Goal: Task Accomplishment & Management: Manage account settings

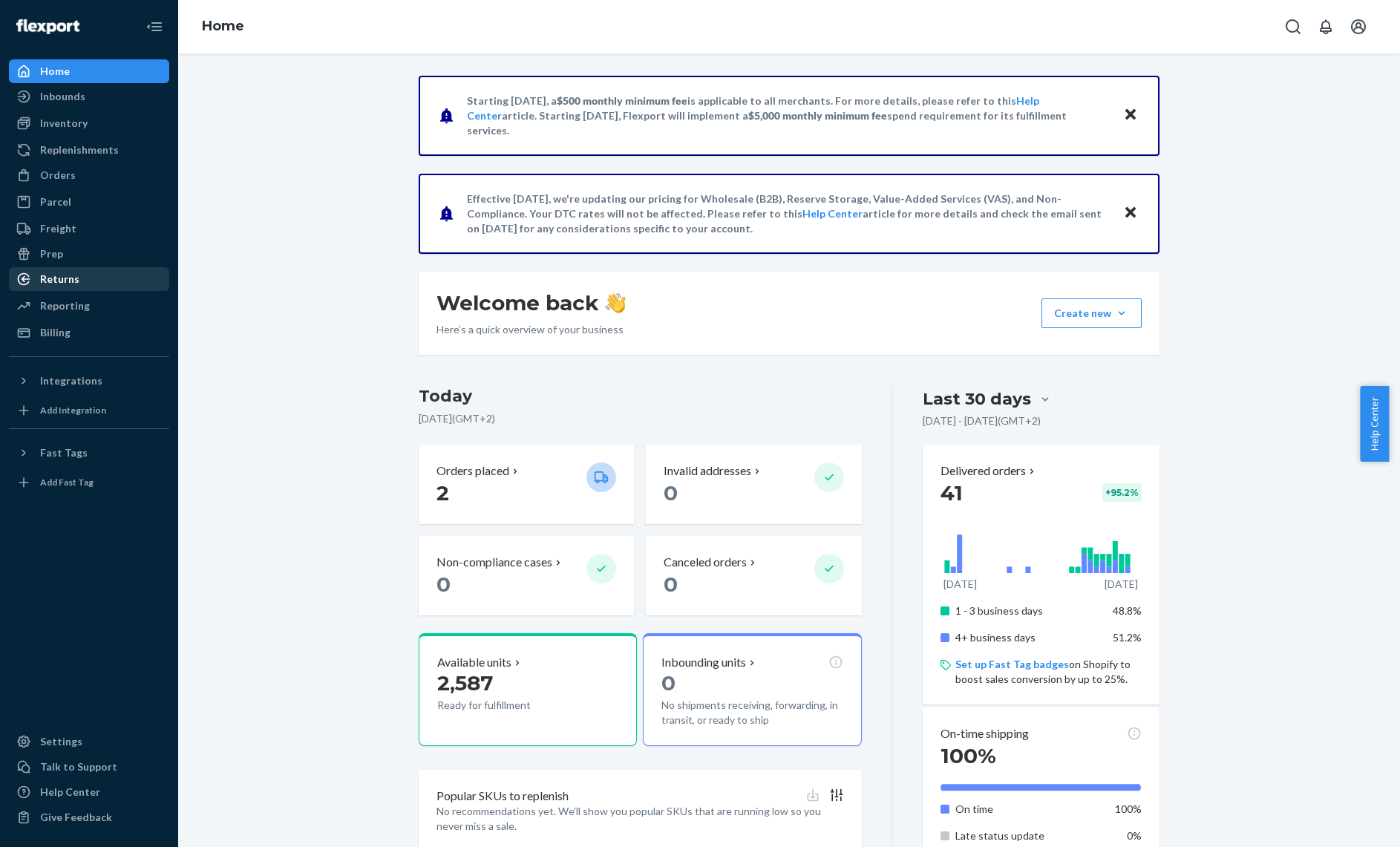
click at [93, 274] on div "Returns" at bounding box center [89, 279] width 157 height 20
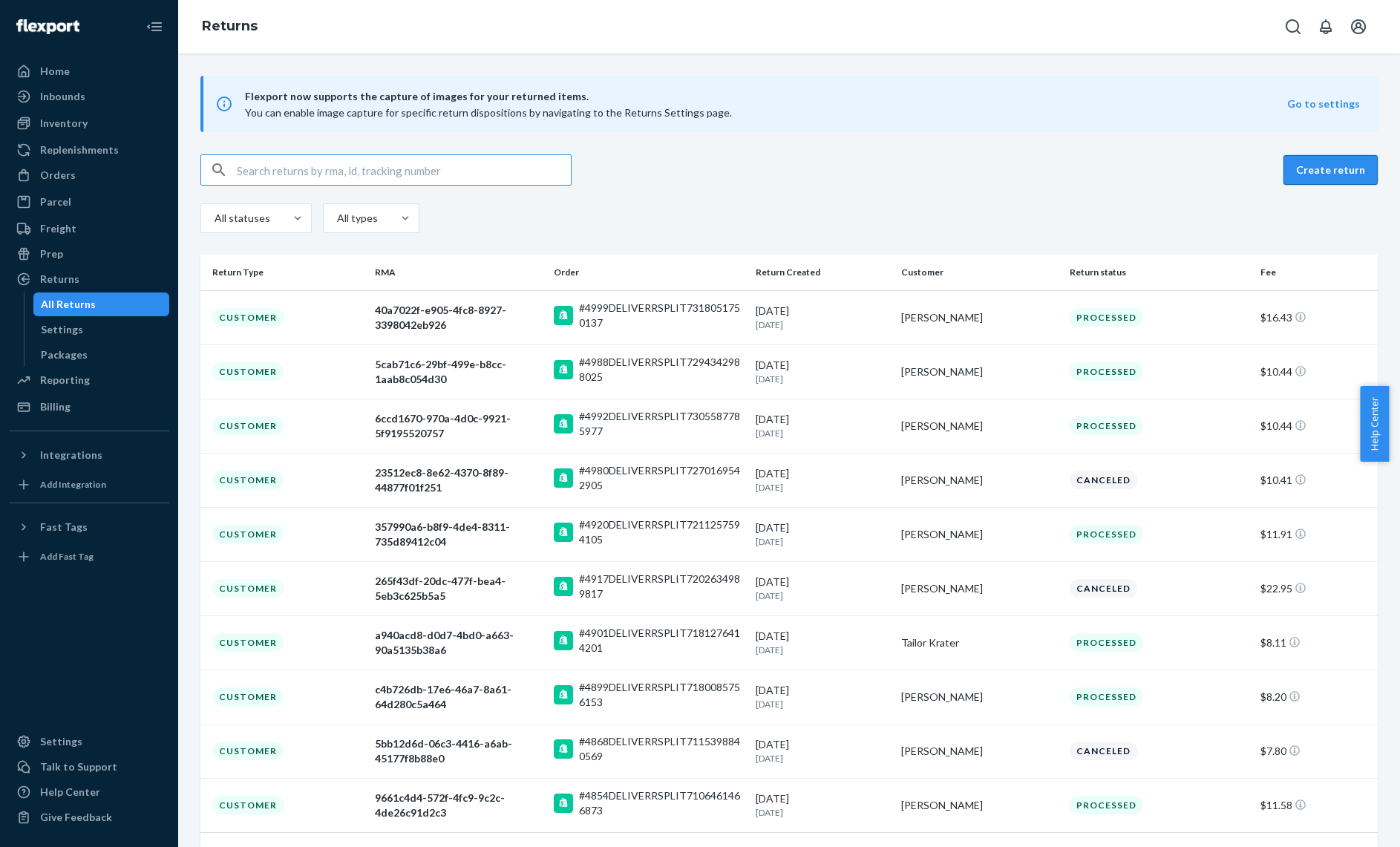
click at [1327, 163] on button "Create return" at bounding box center [1331, 170] width 94 height 30
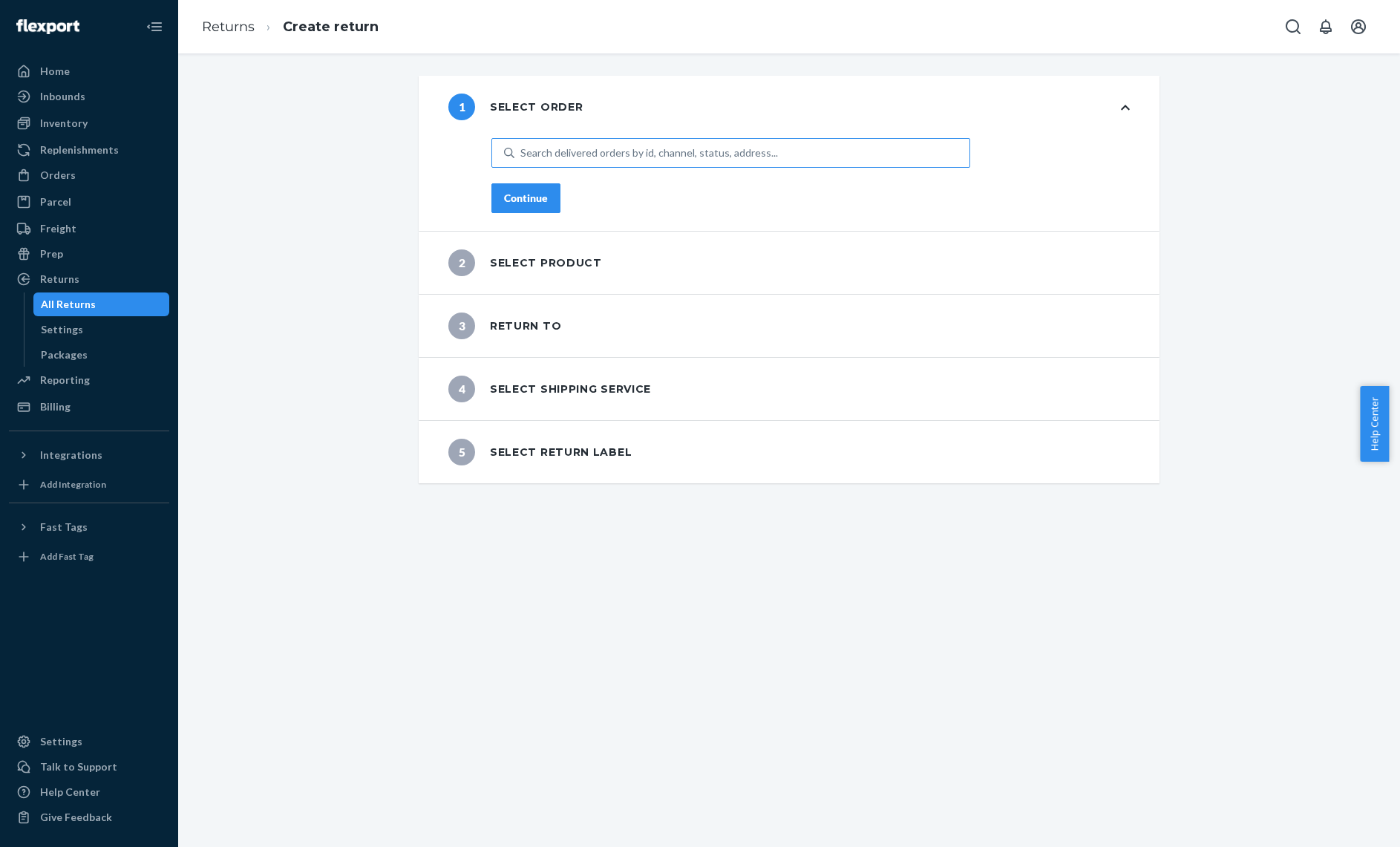
click at [668, 153] on div "Search delivered orders by id, channel, status, address..." at bounding box center [649, 153] width 257 height 15
click at [522, 153] on input "Search delivered orders by id, channel, status, address..." at bounding box center [521, 153] width 2 height 15
type input "5023"
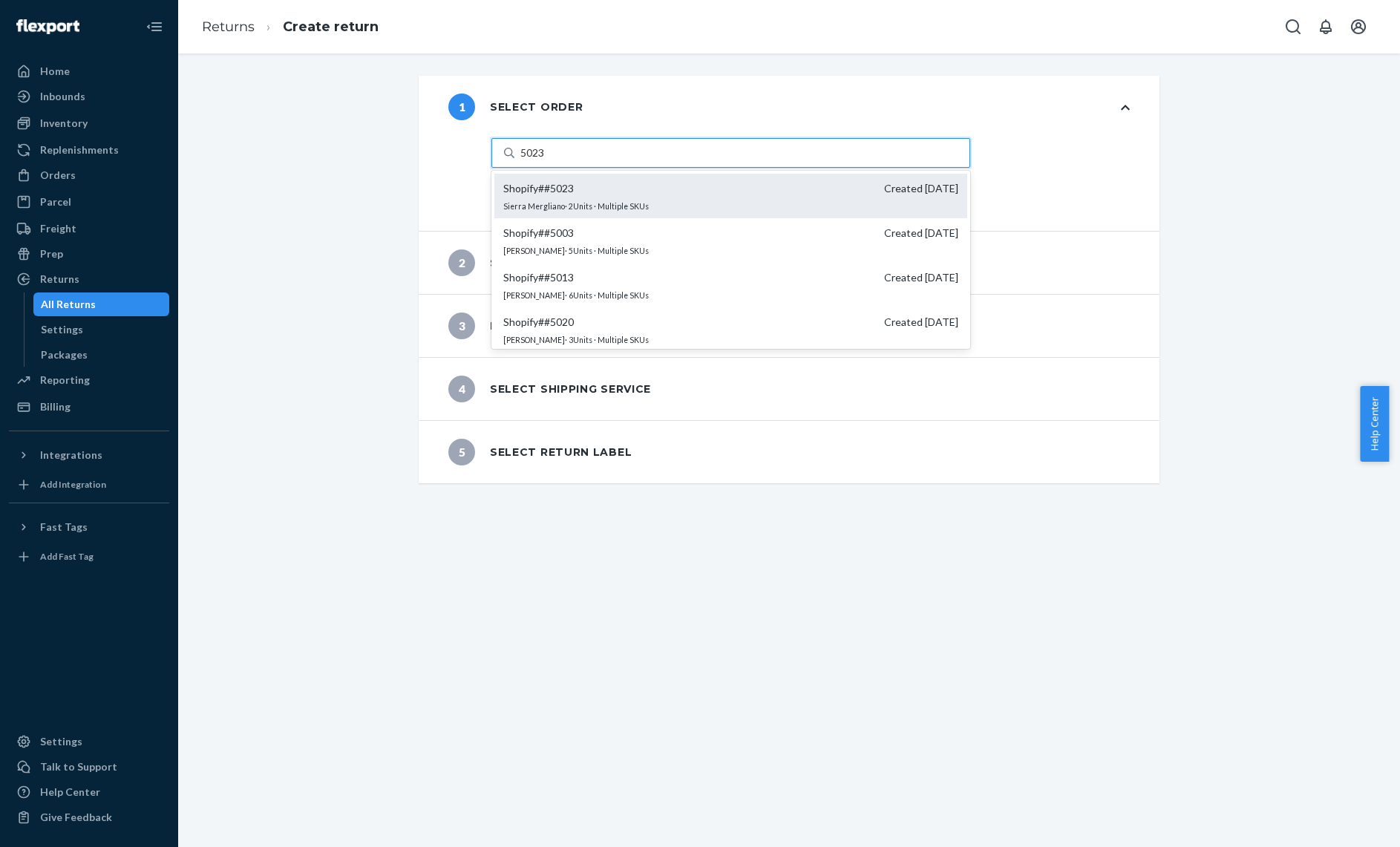
click at [685, 179] on div "Shopify # #5023 Created [DATE] [GEOGRAPHIC_DATA] · 2 Units · Multiple SKUs" at bounding box center [730, 196] width 473 height 44
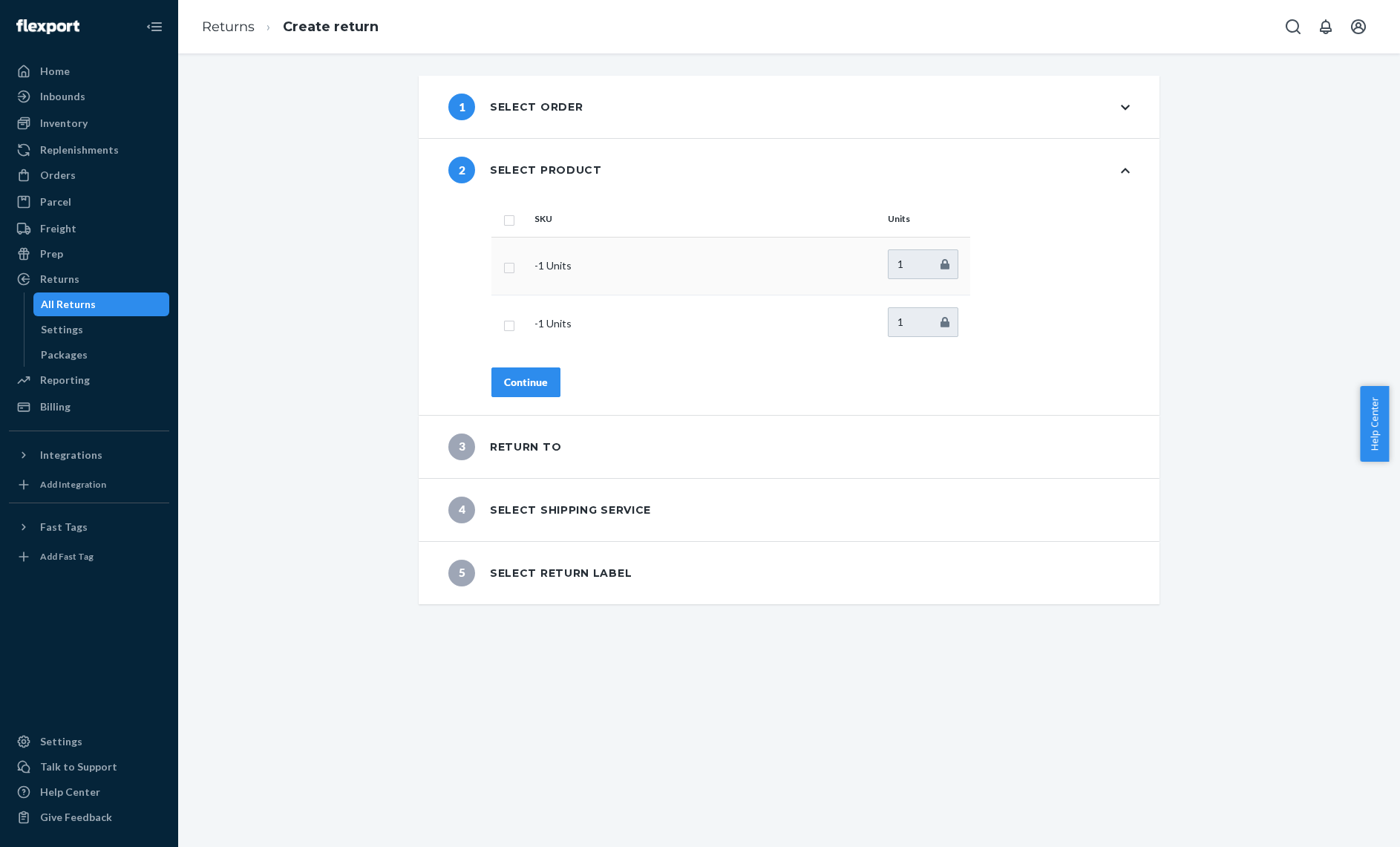
click at [503, 271] on input "checkbox" at bounding box center [509, 266] width 12 height 16
checkbox input "false"
click at [503, 330] on input "checkbox" at bounding box center [509, 324] width 12 height 16
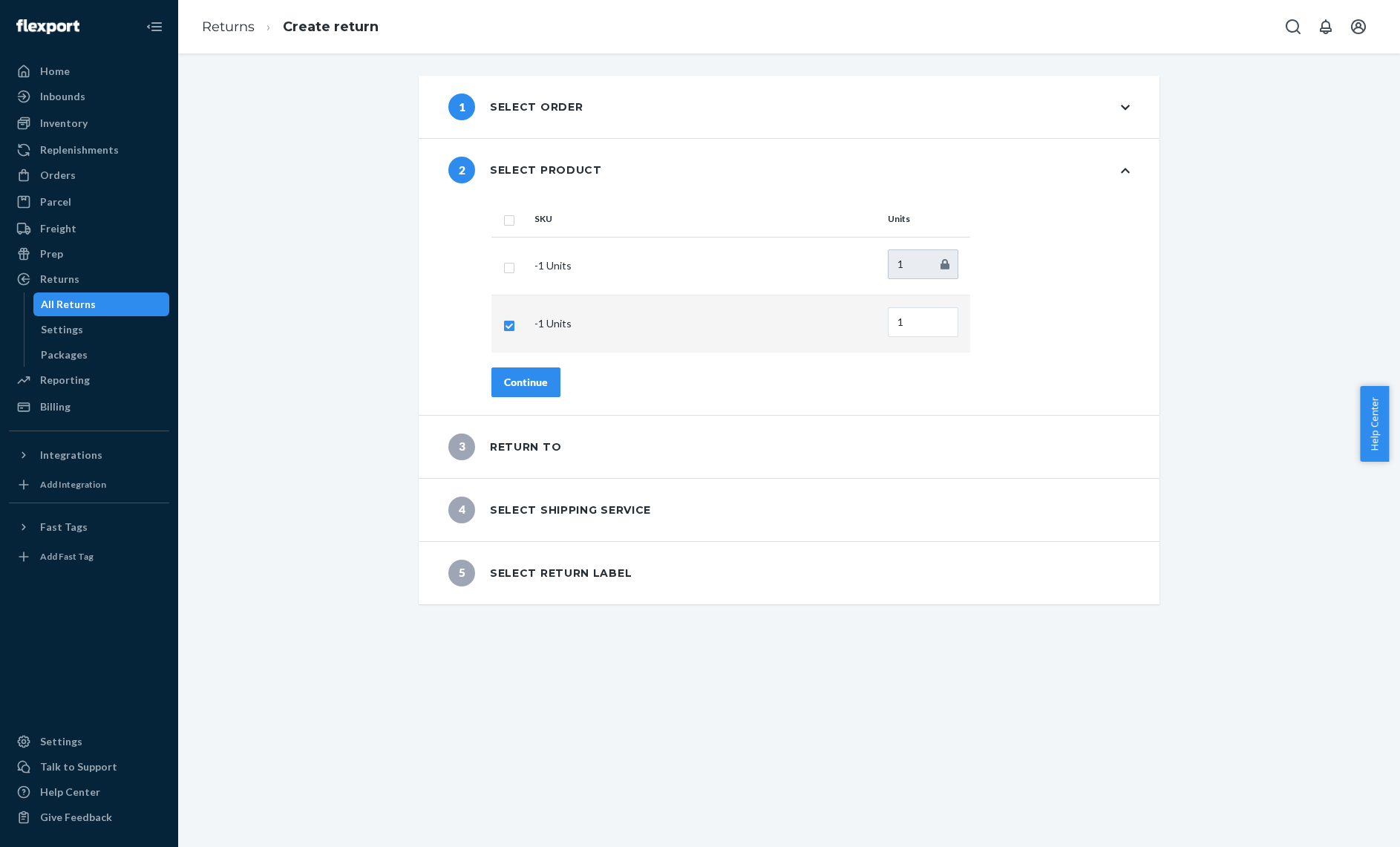
click at [503, 330] on input "checkbox" at bounding box center [509, 324] width 12 height 16
checkbox input "false"
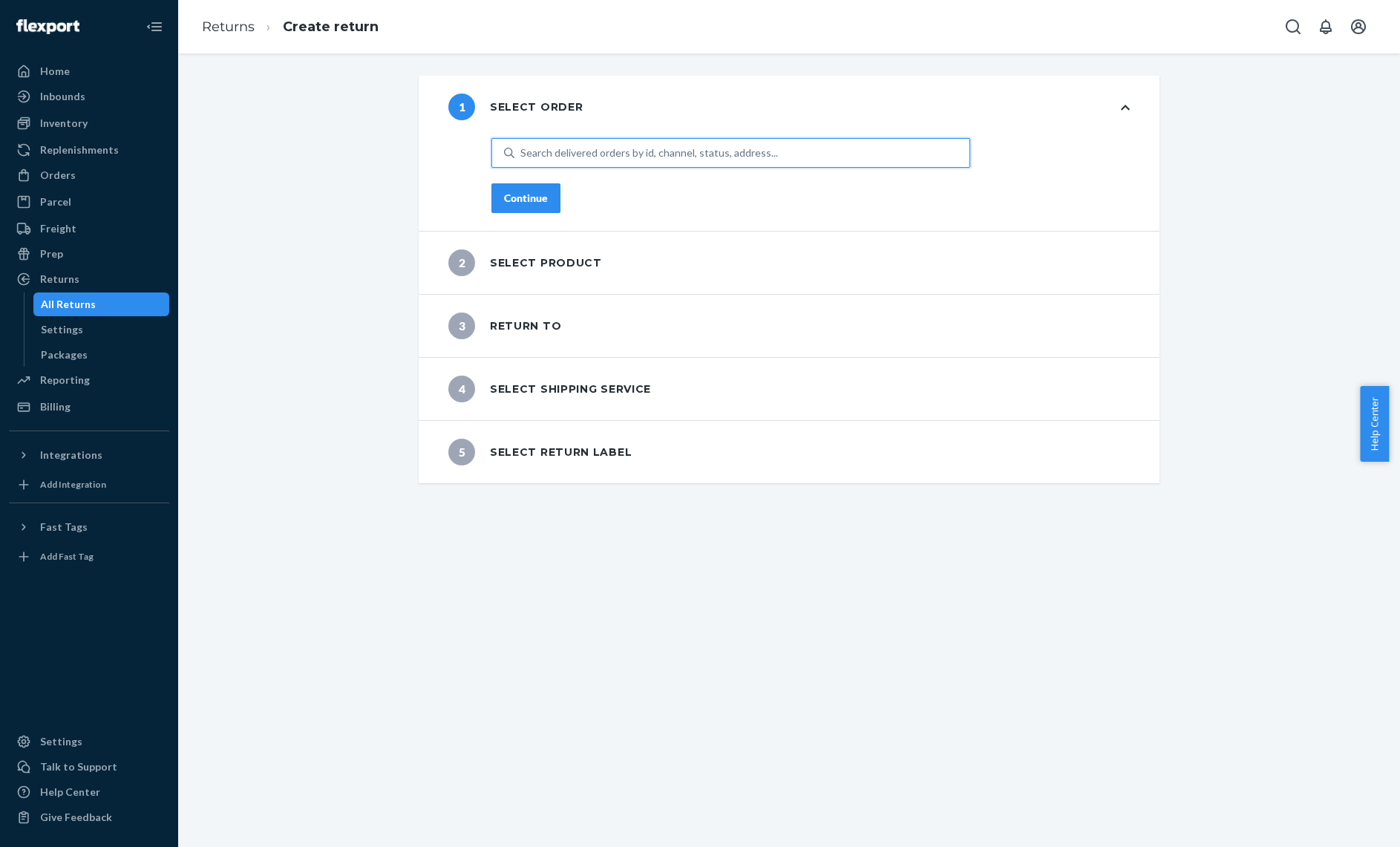
click at [571, 154] on div "Search delivered orders by id, channel, status, address..." at bounding box center [649, 153] width 257 height 15
click at [522, 154] on input "0 results available. Use Up and Down to choose options, press Enter to select t…" at bounding box center [521, 153] width 2 height 15
type input "5023"
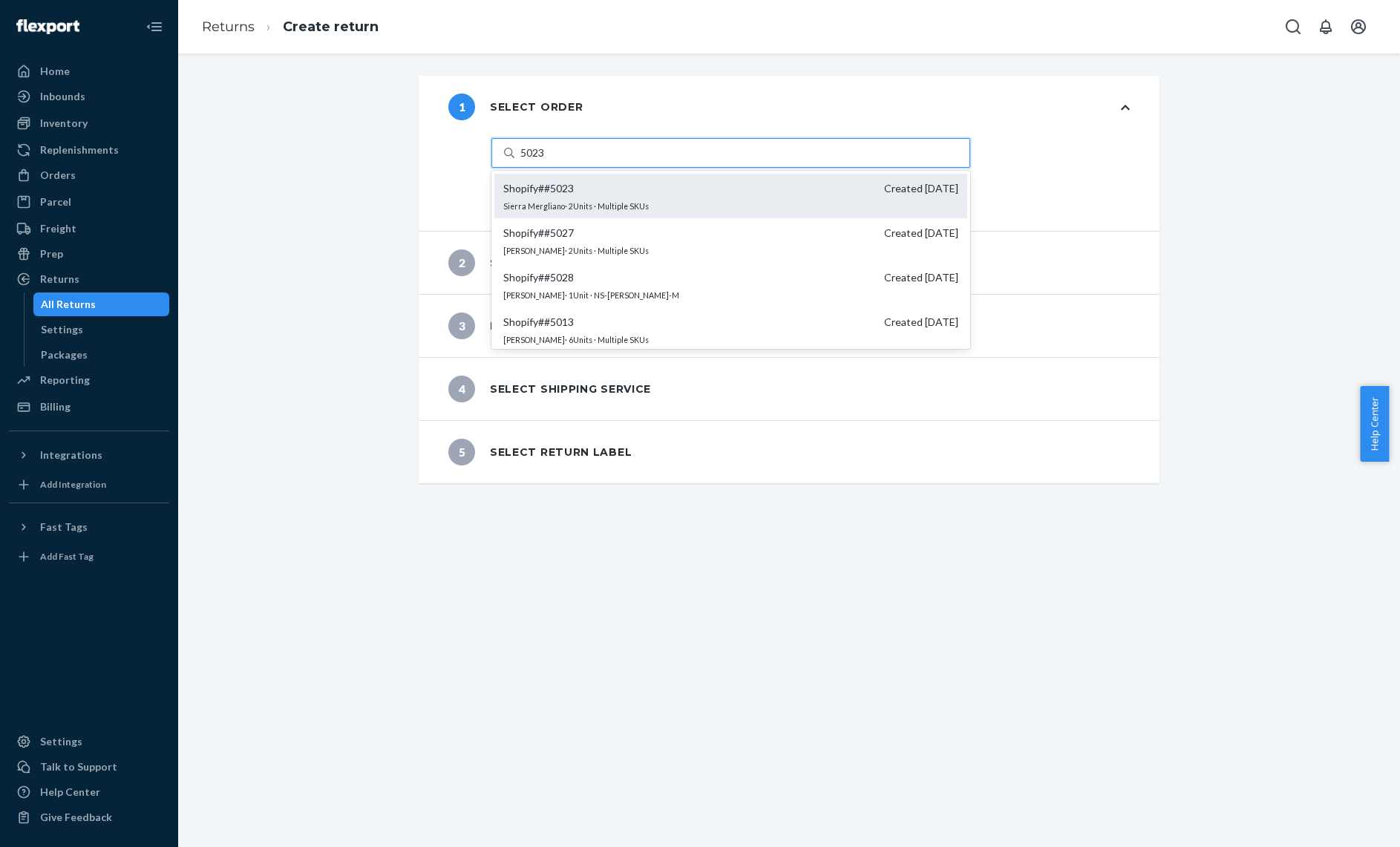
click at [663, 201] on div "Shopify # #5023 Created [DATE] [GEOGRAPHIC_DATA] · 2 Units · Multiple SKUs" at bounding box center [730, 196] width 473 height 44
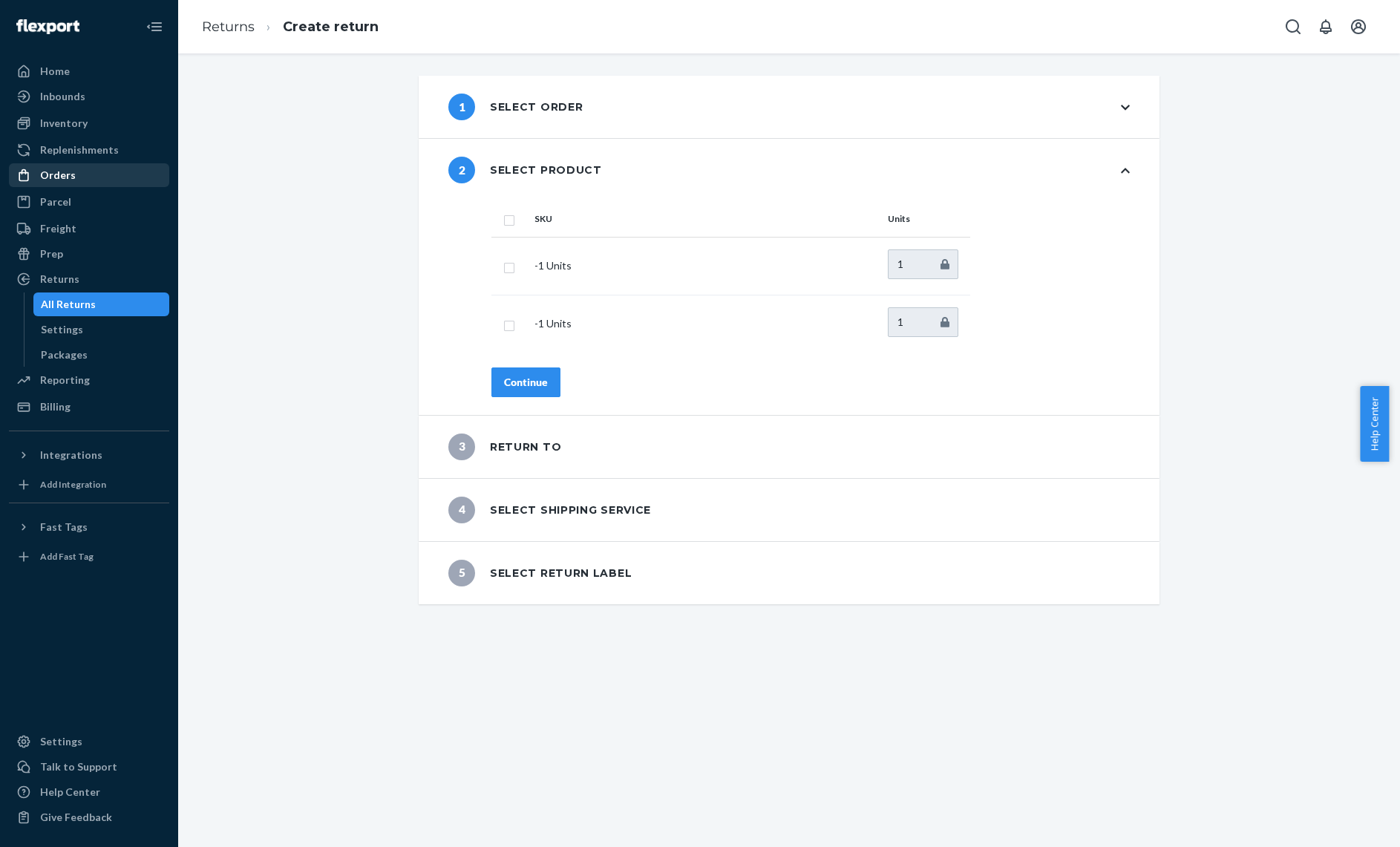
click at [83, 176] on div "Orders" at bounding box center [89, 175] width 157 height 20
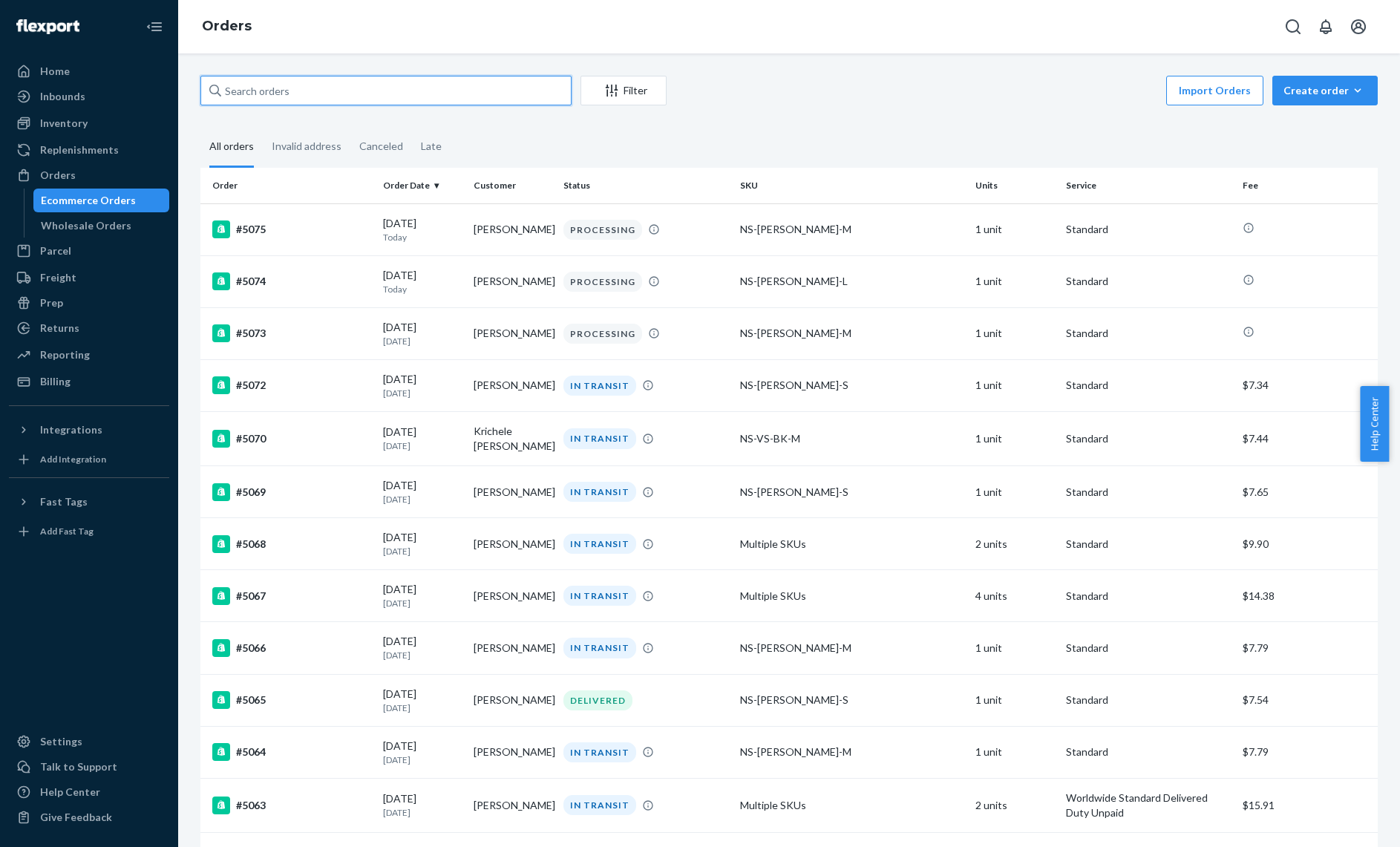
click at [357, 84] on input "text" at bounding box center [386, 91] width 371 height 30
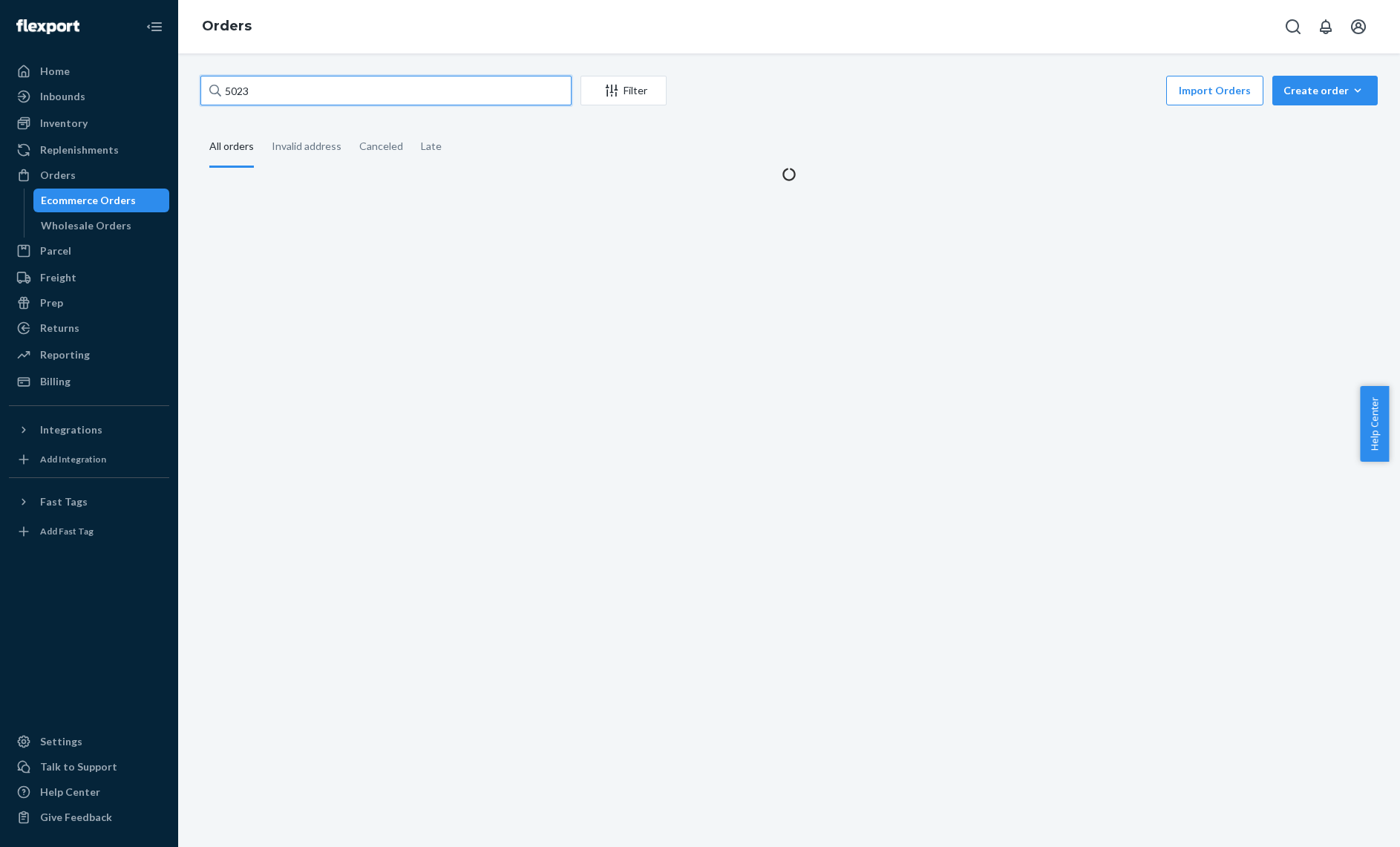
type input "5023"
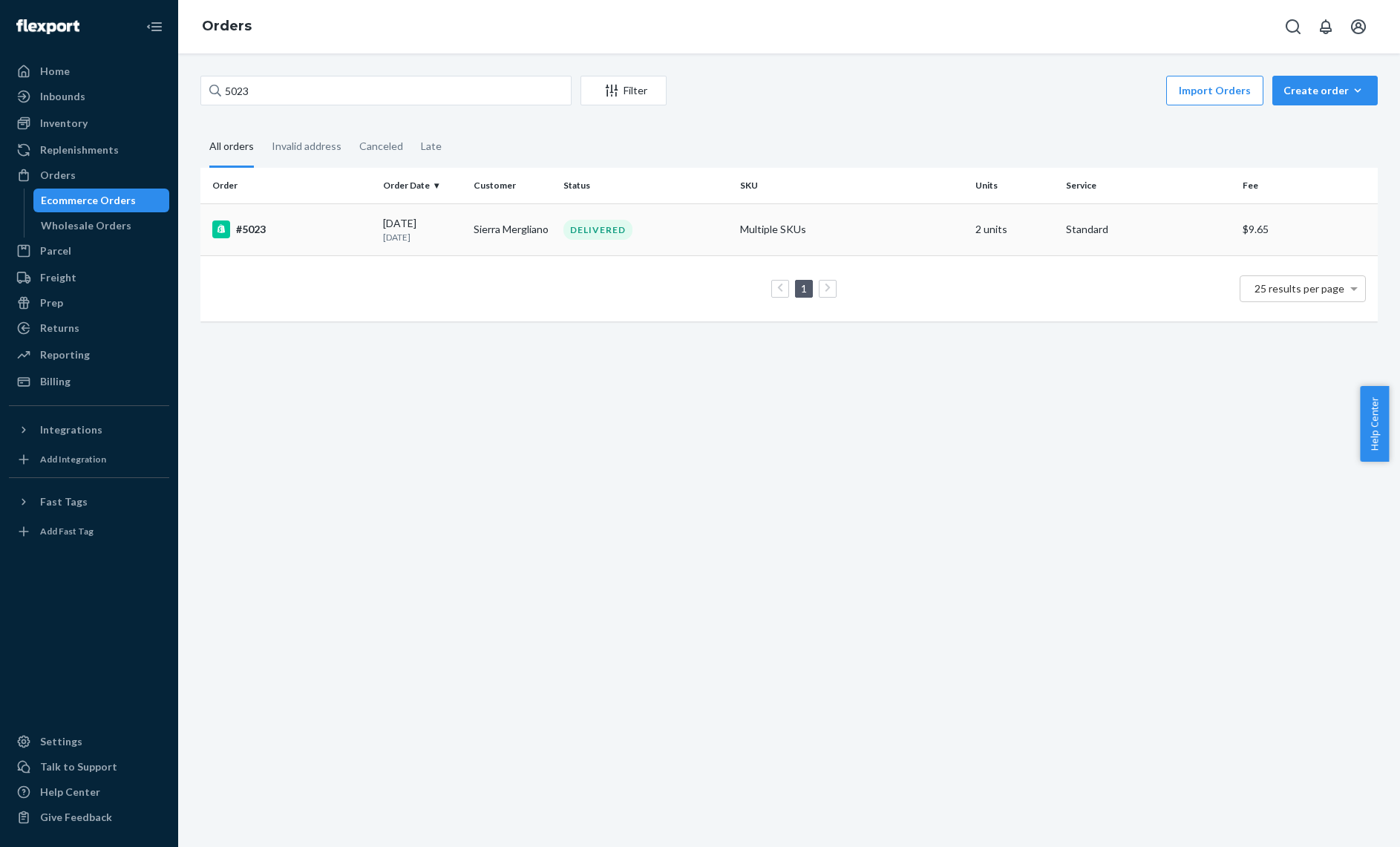
click at [535, 238] on td "Sierra Mergliano" at bounding box center [513, 230] width 91 height 52
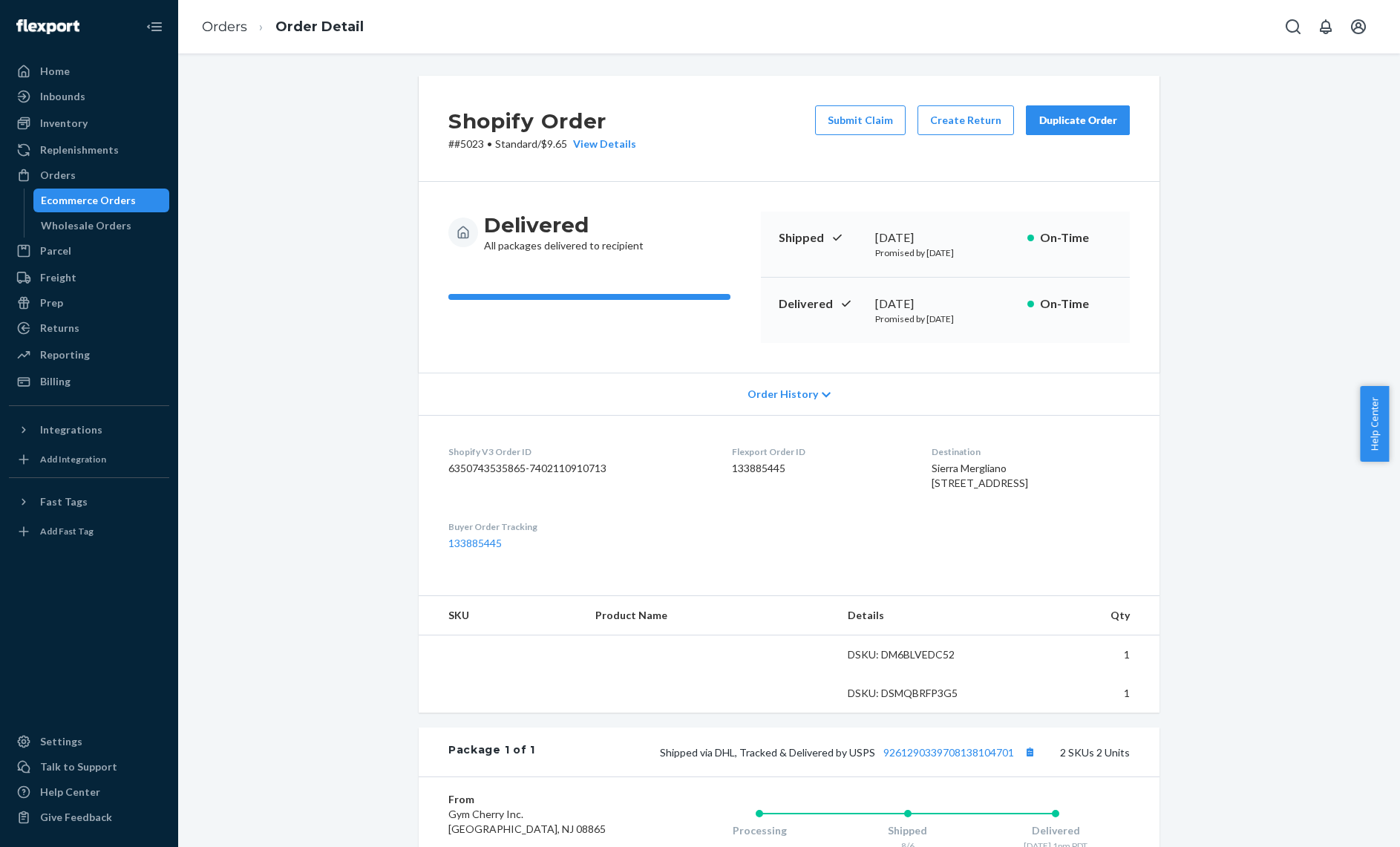
scroll to position [268, 0]
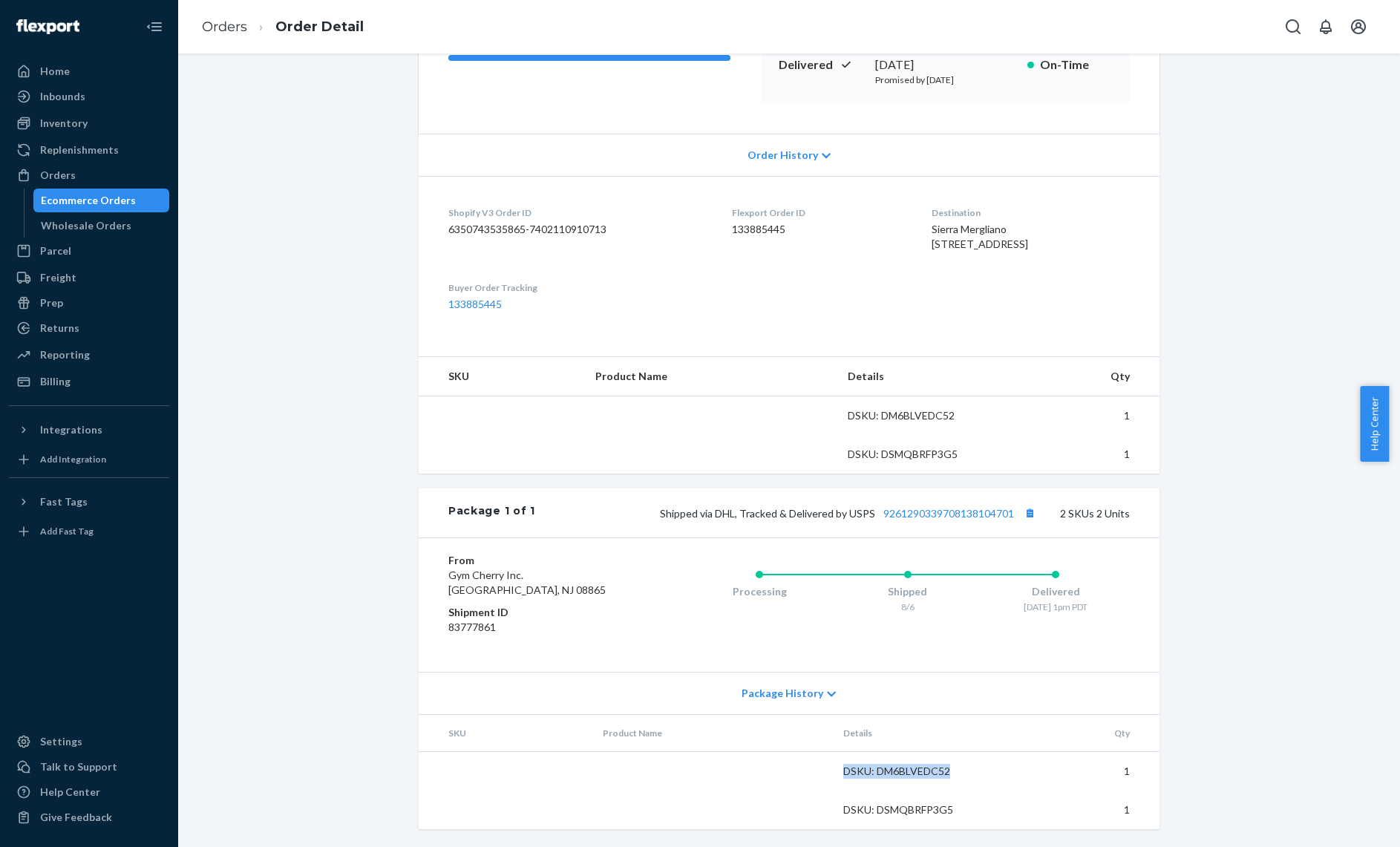
drag, startPoint x: 835, startPoint y: 771, endPoint x: 968, endPoint y: 776, distance: 133.1
click at [968, 776] on td "DSKU: DM6BLVEDC52" at bounding box center [912, 772] width 163 height 40
copy div "DSKU: DM6BLVEDC52"
drag, startPoint x: 949, startPoint y: 806, endPoint x: 833, endPoint y: 810, distance: 116.1
click at [833, 810] on td "DSKU: DSMQBRFP3G5" at bounding box center [912, 810] width 163 height 39
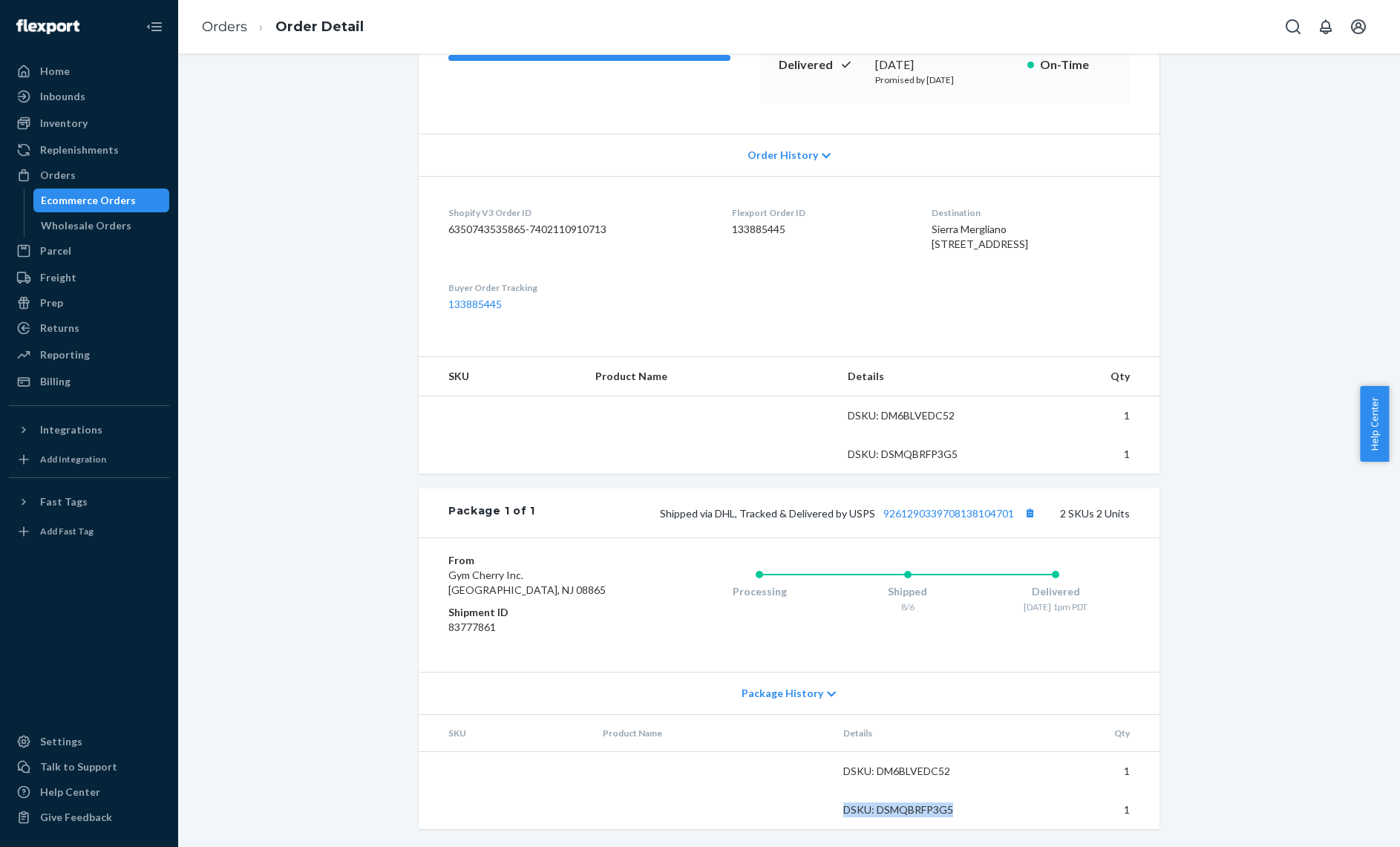
copy div "DSKU: DSMQBRFP3G5"
click at [92, 333] on div "Returns" at bounding box center [89, 328] width 157 height 20
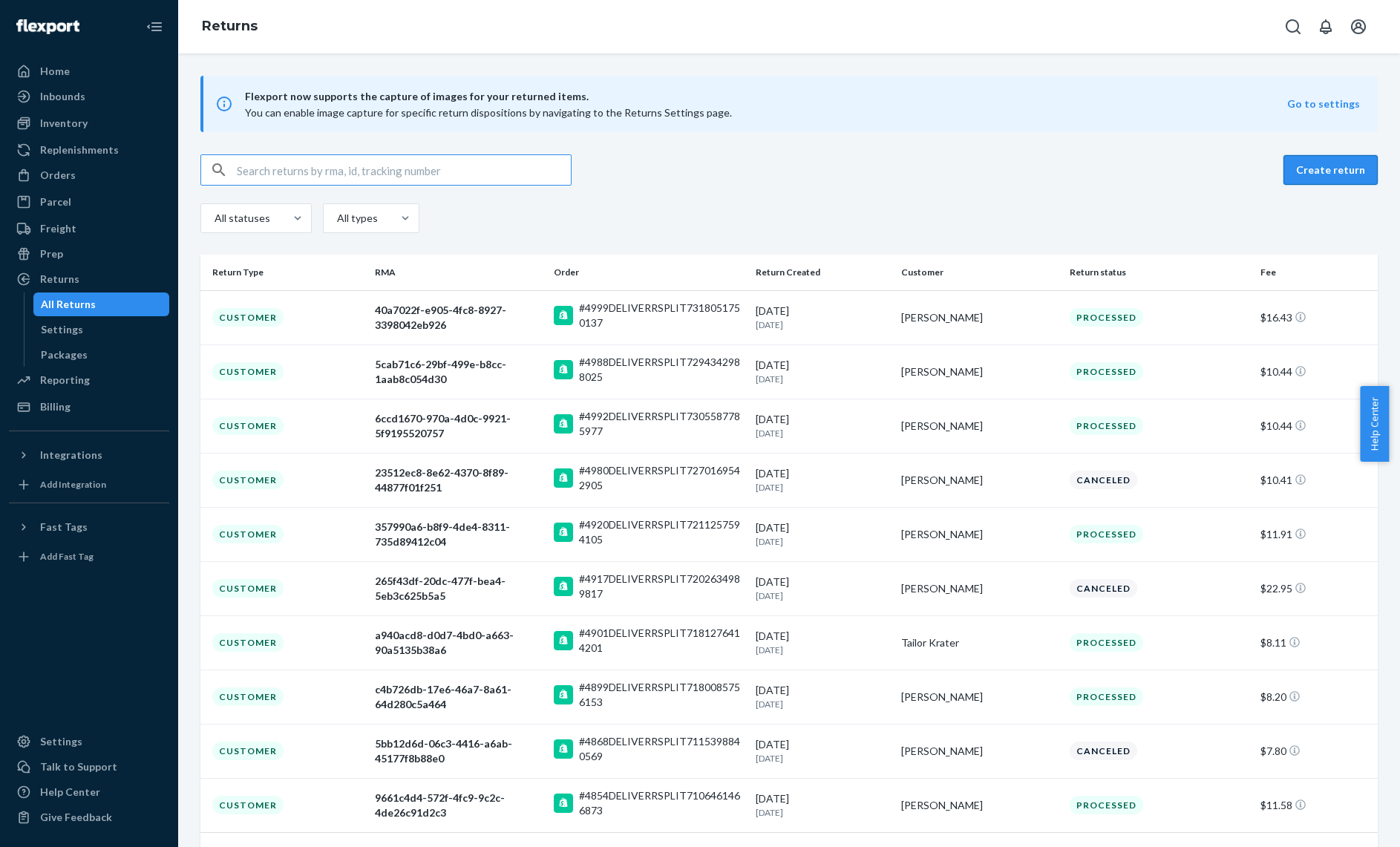
click at [1345, 168] on button "Create return" at bounding box center [1331, 170] width 94 height 30
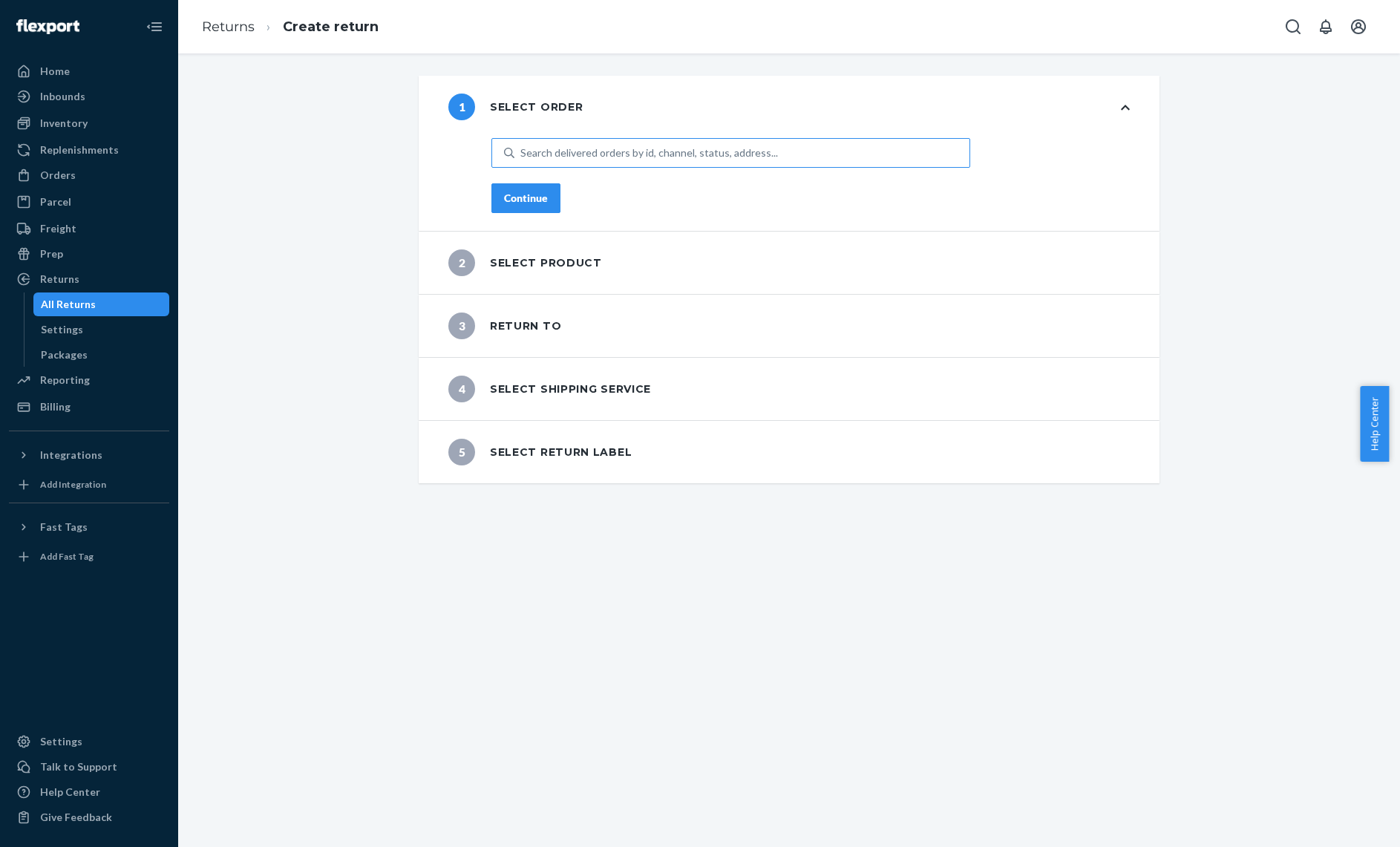
click at [625, 156] on div "Search delivered orders by id, channel, status, address..." at bounding box center [649, 153] width 257 height 15
click at [522, 156] on input "Search delivered orders by id, channel, status, address..." at bounding box center [521, 153] width 2 height 15
type input "5023"
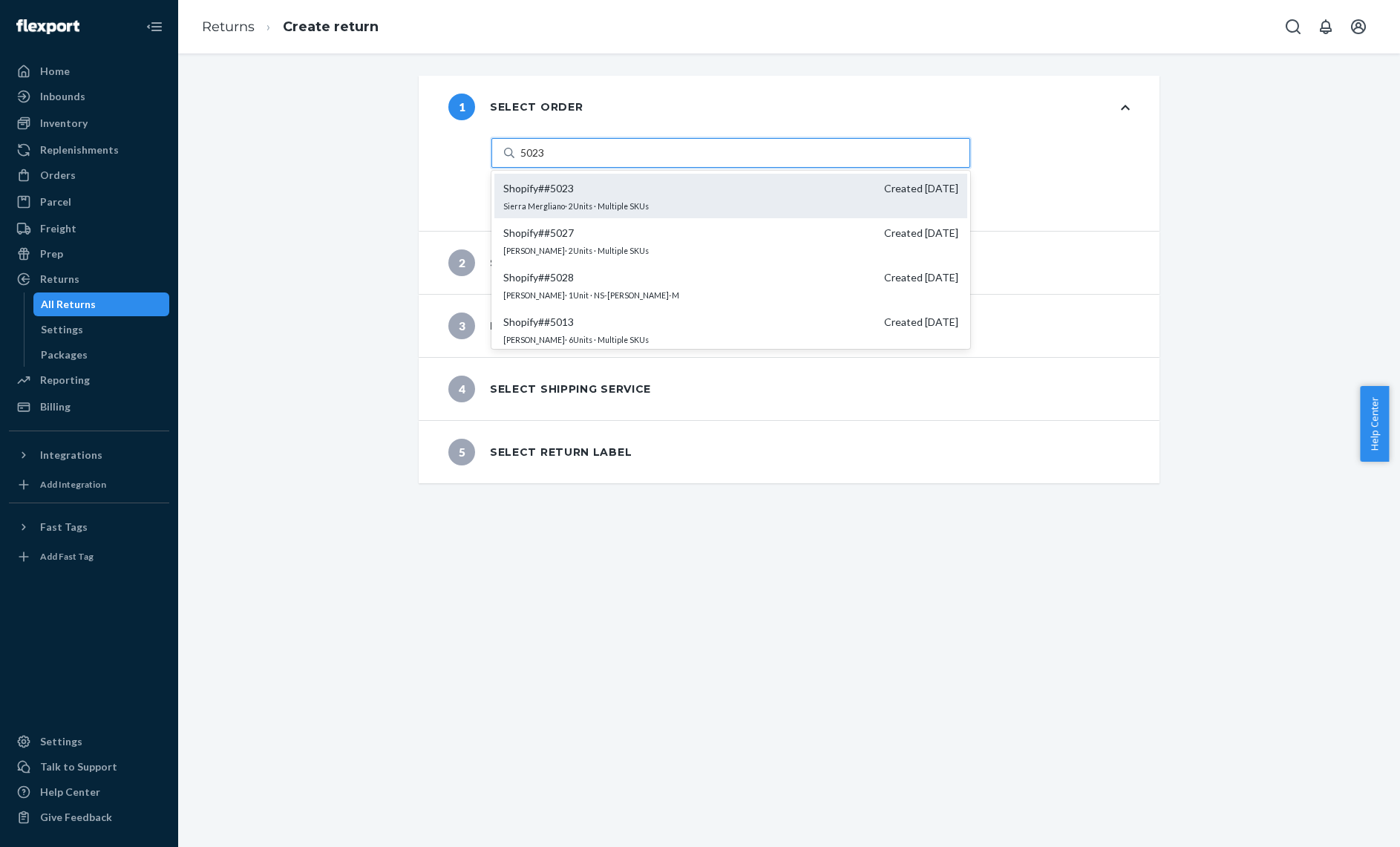
click at [599, 188] on span "Shopify # #5023 Created 8/6/2025" at bounding box center [731, 189] width 455 height 15
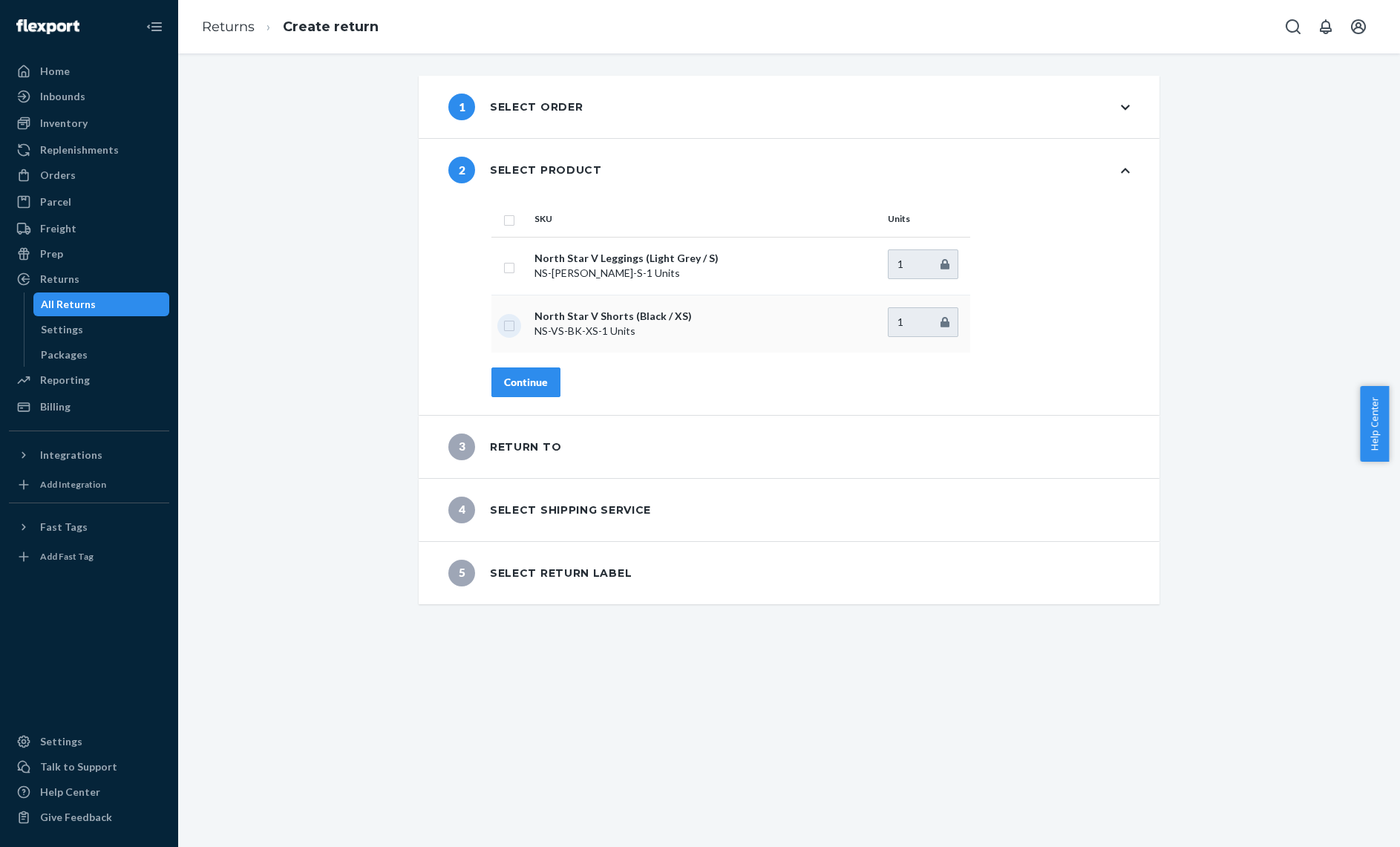
click at [503, 322] on input "checkbox" at bounding box center [509, 324] width 12 height 16
checkbox input "true"
click at [537, 389] on div "Continue" at bounding box center [526, 382] width 43 height 15
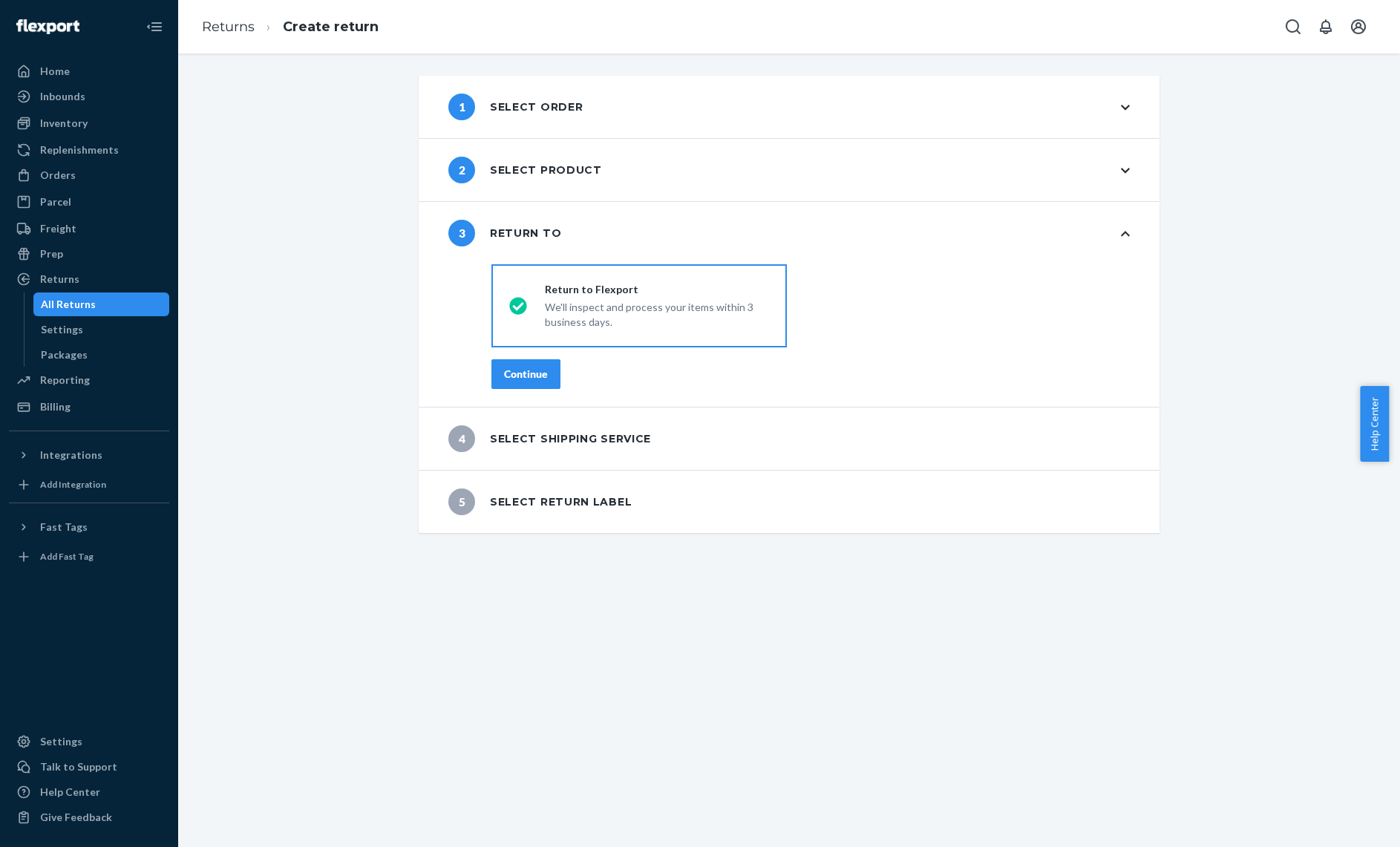
click at [539, 377] on div "Continue" at bounding box center [526, 374] width 43 height 15
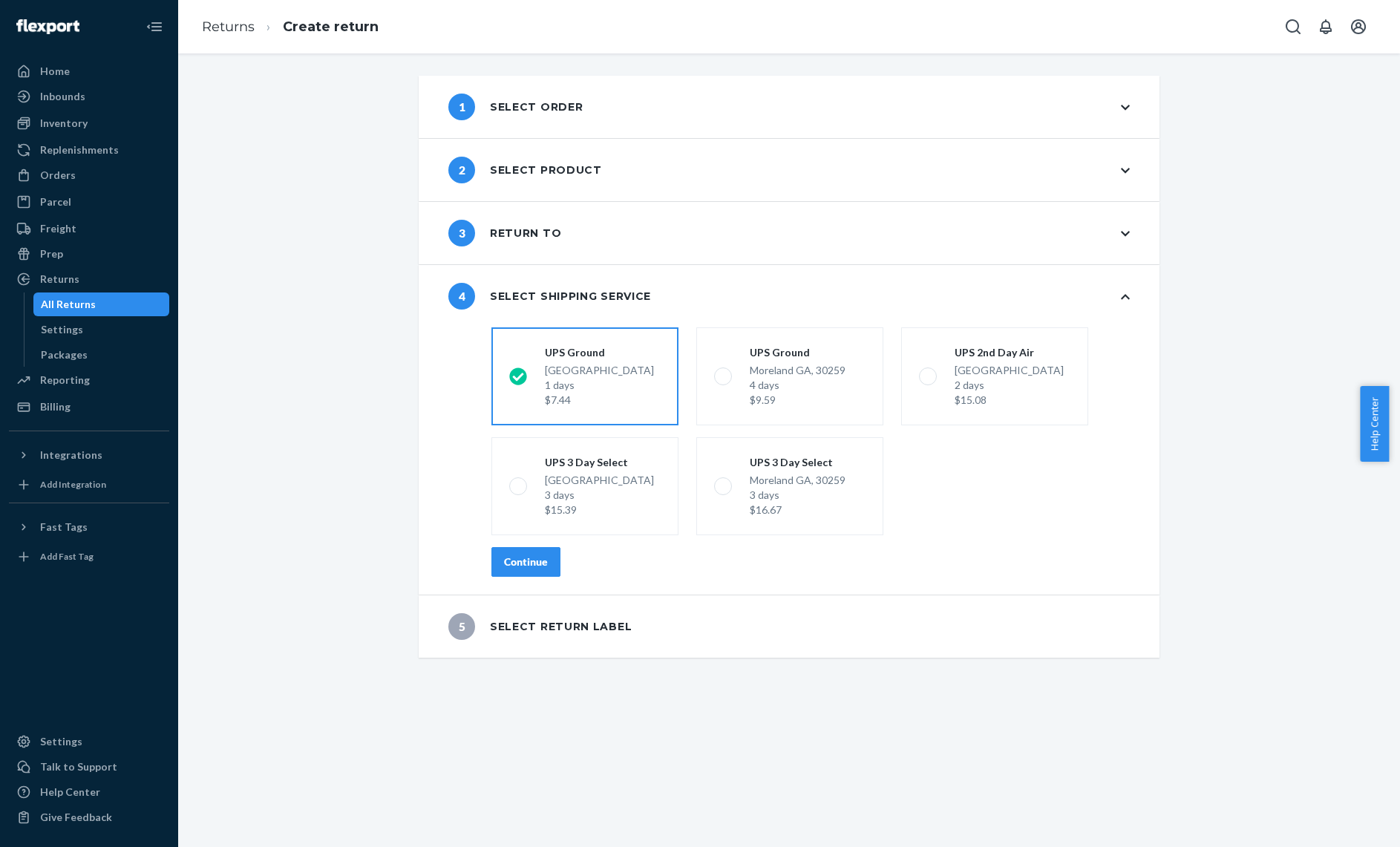
click at [547, 565] on button "Continue" at bounding box center [526, 562] width 69 height 30
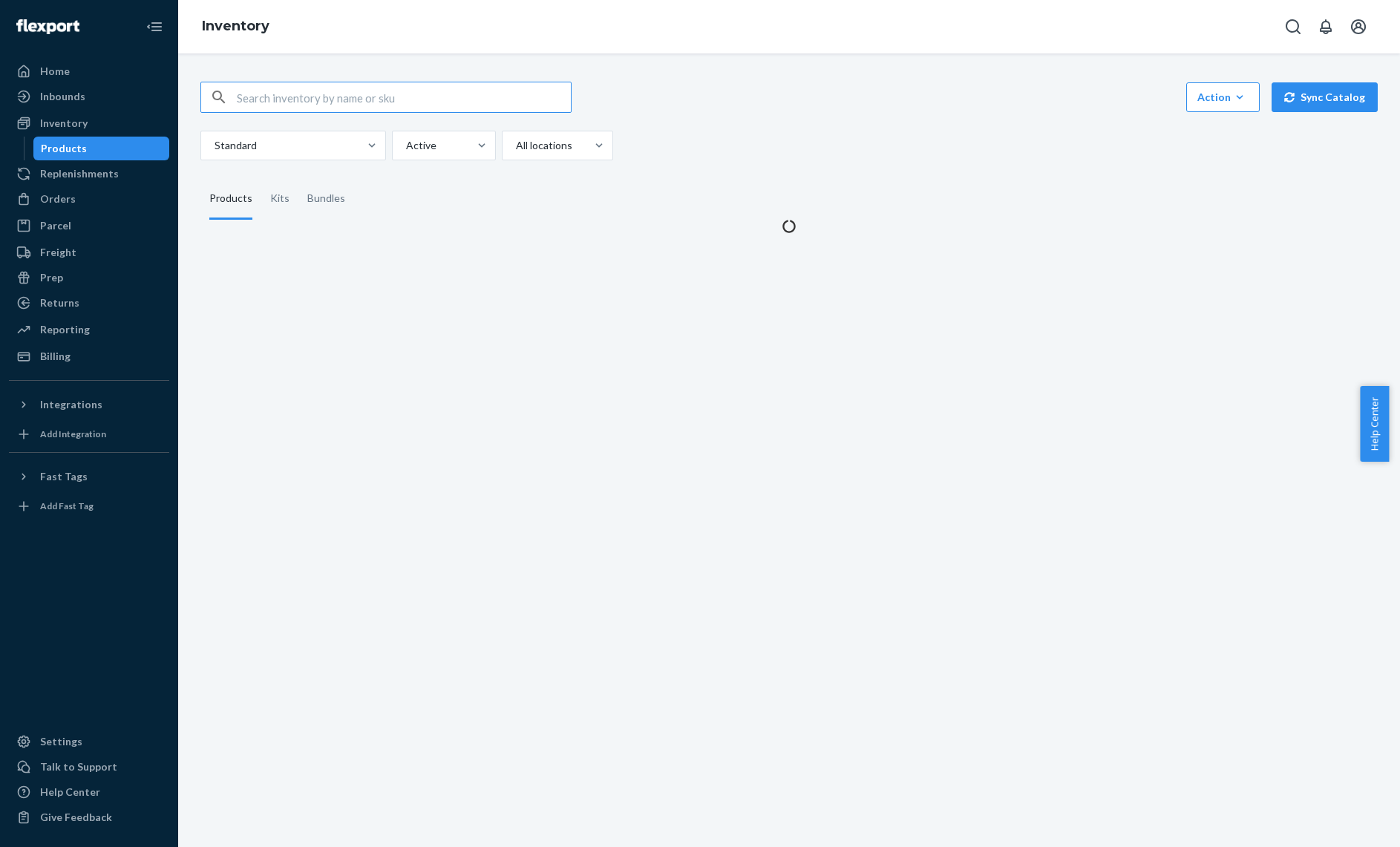
click at [430, 107] on input "text" at bounding box center [403, 97] width 334 height 30
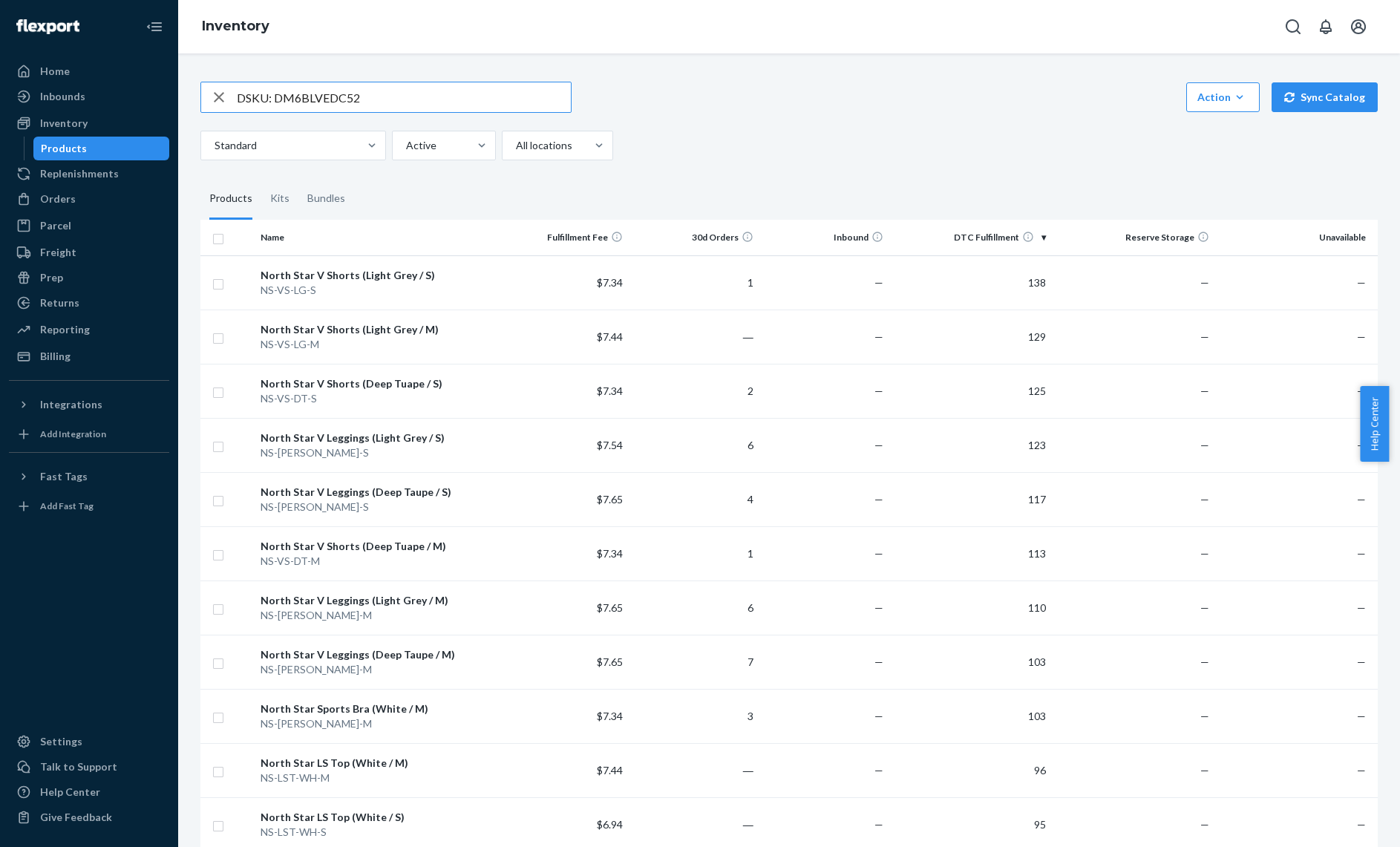
drag, startPoint x: 276, startPoint y: 96, endPoint x: 237, endPoint y: 97, distance: 39.0
click at [237, 97] on input "DSKU: DM6BLVEDC52" at bounding box center [403, 97] width 334 height 30
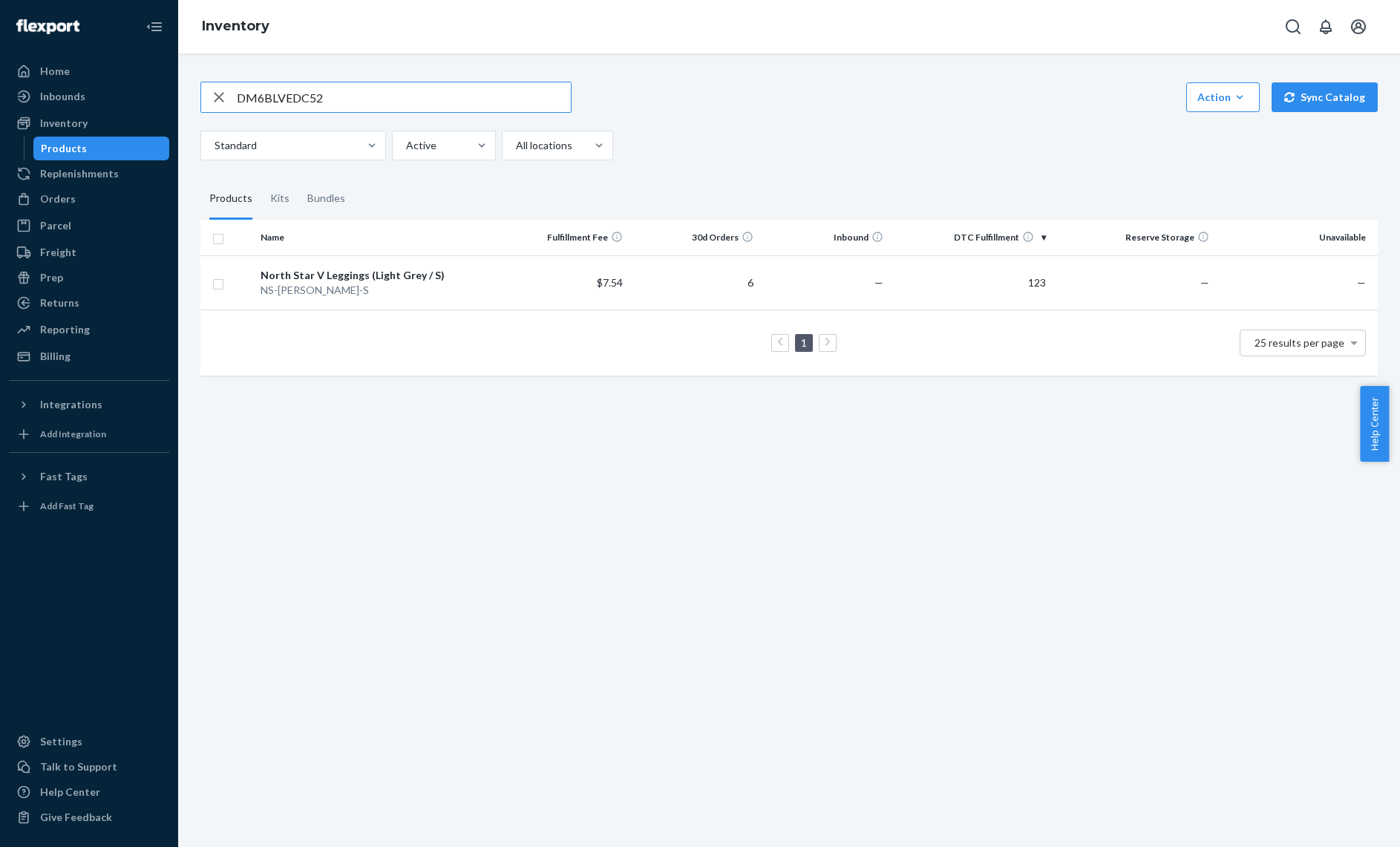
drag, startPoint x: 377, startPoint y: 110, endPoint x: 223, endPoint y: 91, distance: 155.2
click at [223, 91] on div "DM6BLVEDC52" at bounding box center [386, 97] width 370 height 30
type input "√"
paste input "DSKU: DSMQBRFP3G5"
drag, startPoint x: 271, startPoint y: 99, endPoint x: 175, endPoint y: 96, distance: 96.0
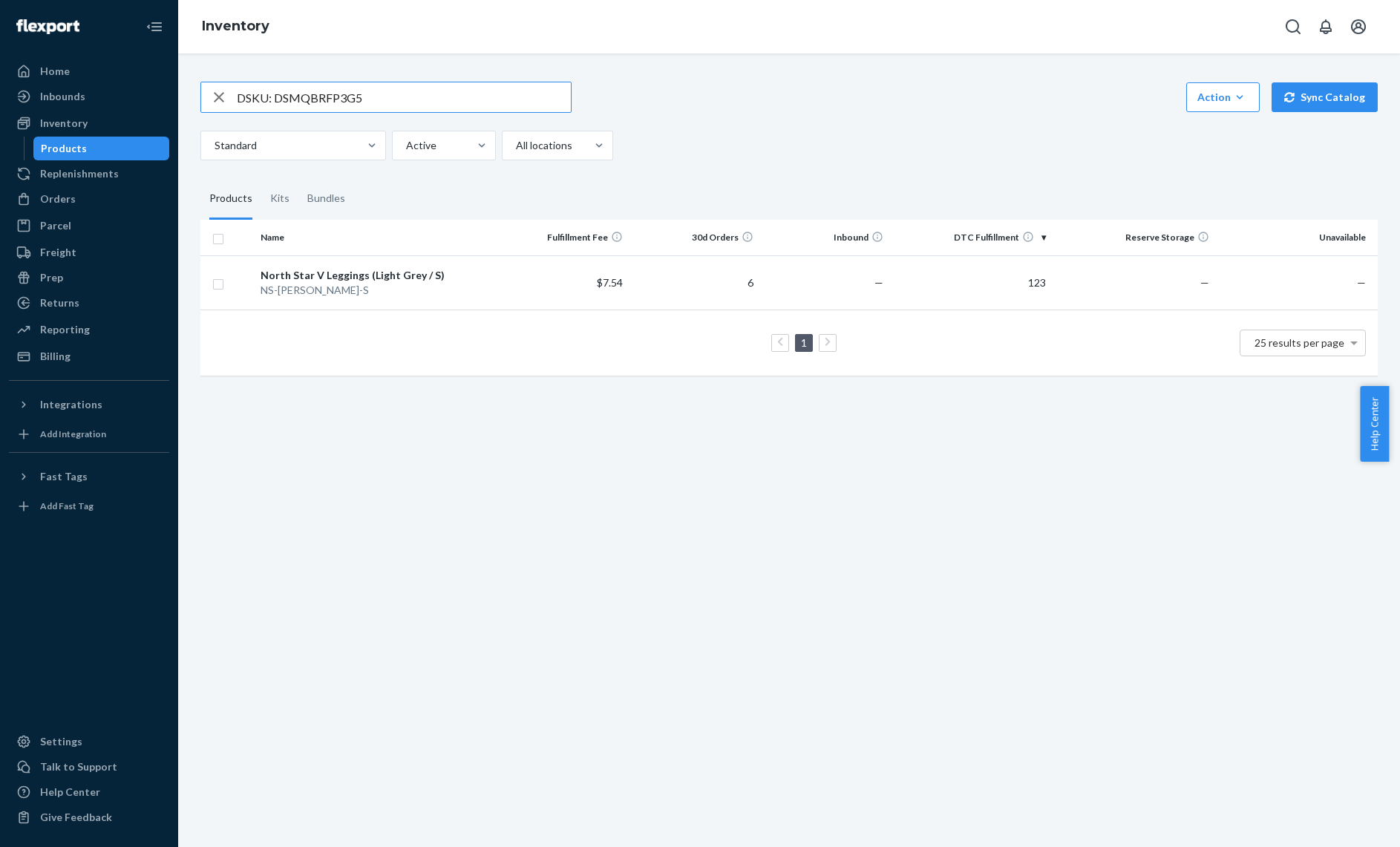
click at [175, 96] on div "Home Inbounds Shipping Plans Problems Inventory Products Replenishments Orders …" at bounding box center [700, 423] width 1400 height 847
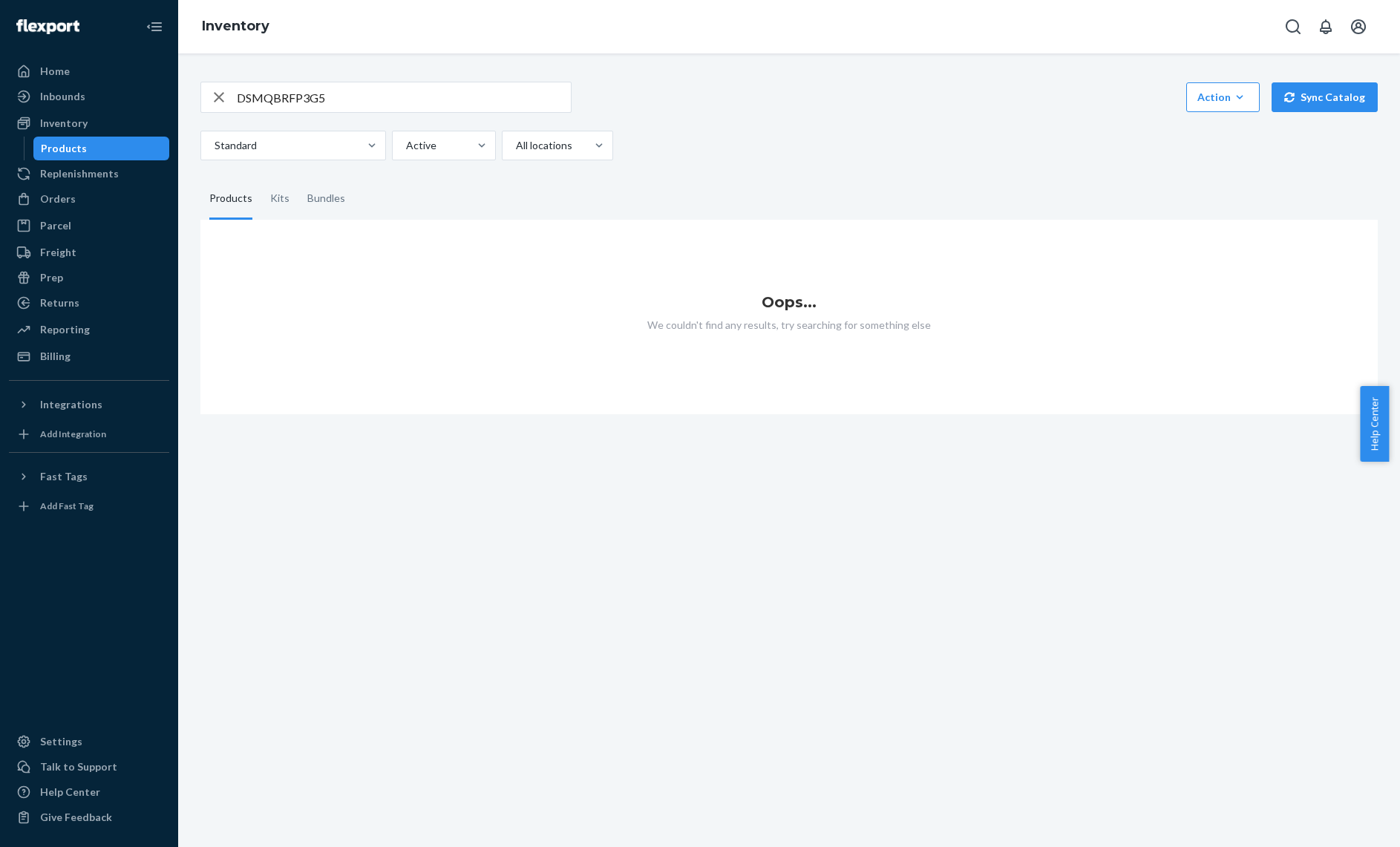
click at [242, 97] on input "DSMQBRFP3G5" at bounding box center [403, 97] width 334 height 30
type input "DSMQBRFP3G5"
